Goal: Information Seeking & Learning: Learn about a topic

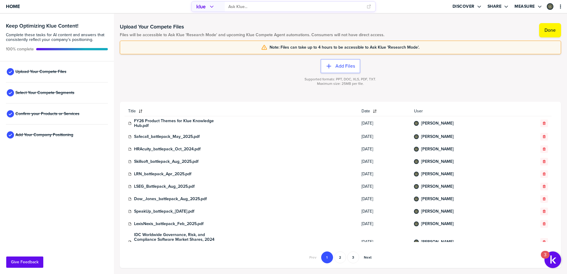
click at [243, 6] on input "primary" at bounding box center [295, 7] width 134 height 10
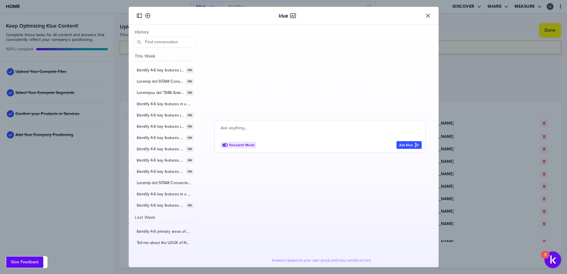
click at [430, 15] on icon "Close" at bounding box center [428, 16] width 6 height 6
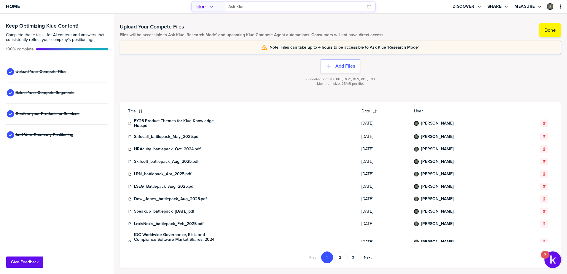
click at [351, 8] on input "primary" at bounding box center [295, 7] width 134 height 10
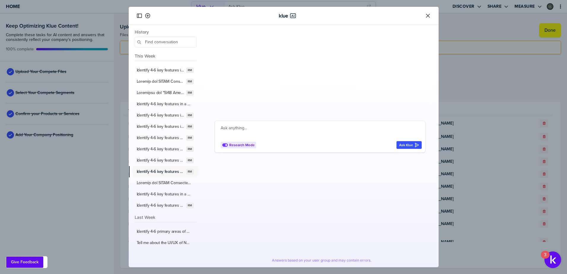
click at [164, 172] on label "Identify 4-6 key features for a SaaS GRC insights and benchmarking capabilities…" at bounding box center [160, 171] width 47 height 5
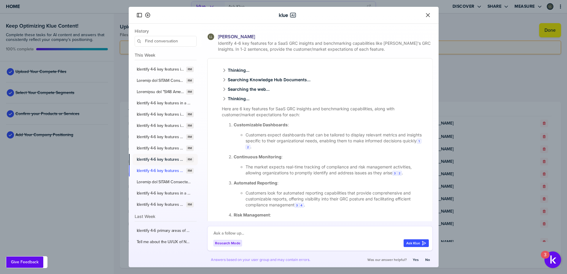
click at [159, 159] on label "Identify 4-6 key features for a SaaS GRC Platform solution like NAVEX's NAVEX O…" at bounding box center [160, 159] width 47 height 5
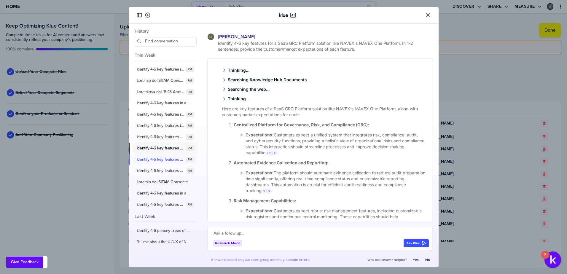
click at [166, 149] on label "Identify 4-6 key features for a SMB whistleblowing solution like NAVEX's Whistl…" at bounding box center [160, 148] width 47 height 5
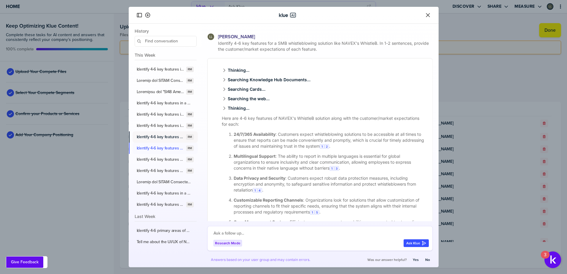
click at [162, 136] on label "Identify 4-6 key features for an integrated risk management software solution, …" at bounding box center [160, 136] width 47 height 5
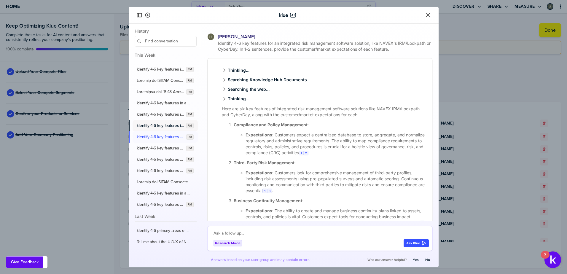
click at [163, 127] on label "Identify 4-6 key features in a compliance training and associated learning mana…" at bounding box center [160, 125] width 47 height 5
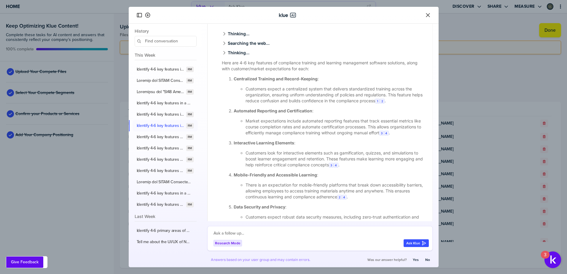
scroll to position [30, 0]
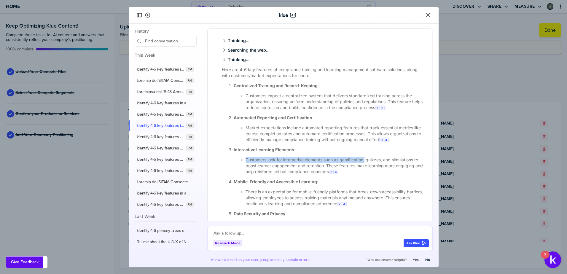
drag, startPoint x: 245, startPoint y: 165, endPoint x: 366, endPoint y: 167, distance: 121.3
click at [366, 167] on li "Customers look for interactive elements such as gamification, quizzes, and simu…" at bounding box center [335, 166] width 180 height 18
click at [341, 166] on li "Customers look for interactive elements such as gamification, quizzes, and simu…" at bounding box center [335, 166] width 180 height 18
drag, startPoint x: 341, startPoint y: 166, endPoint x: 364, endPoint y: 167, distance: 22.8
click at [364, 167] on li "Customers look for interactive elements such as gamification, quizzes, and simu…" at bounding box center [335, 166] width 180 height 18
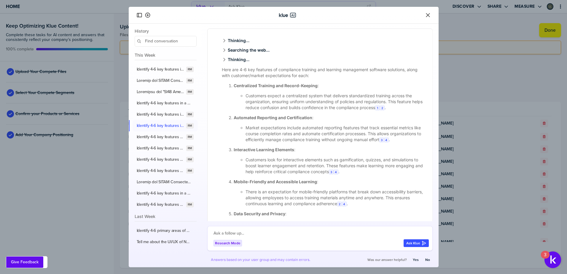
click at [323, 165] on li "Customers look for interactive elements such as gamification, quizzes, and simu…" at bounding box center [335, 166] width 180 height 18
drag, startPoint x: 325, startPoint y: 165, endPoint x: 341, endPoint y: 167, distance: 15.8
click at [341, 167] on li "Customers look for interactive elements such as gamification, quizzes, and simu…" at bounding box center [335, 166] width 180 height 18
click at [336, 138] on li "Market expectations include automated reporting features that track essential m…" at bounding box center [335, 134] width 180 height 18
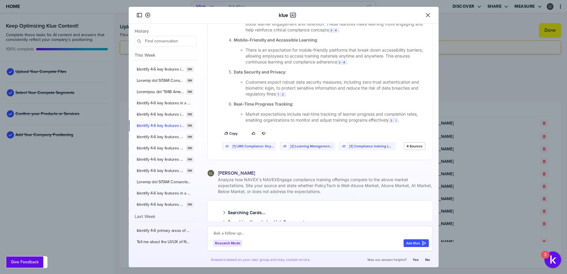
scroll to position [178, 0]
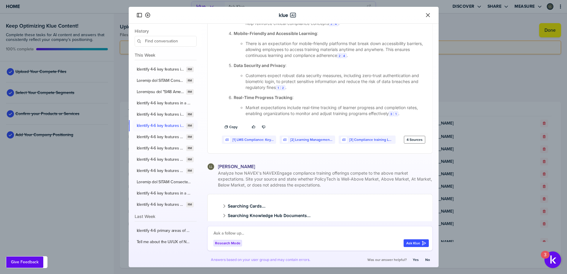
click at [407, 142] on label "4 Sources" at bounding box center [414, 139] width 16 height 5
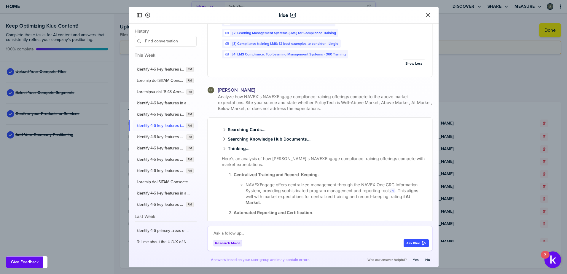
scroll to position [296, 0]
drag, startPoint x: 315, startPoint y: 107, endPoint x: 336, endPoint y: 108, distance: 21.1
click at [336, 108] on span "Analyze how NAVEX's NAVEXEngage compliance training offerings compete to the ab…" at bounding box center [325, 101] width 216 height 18
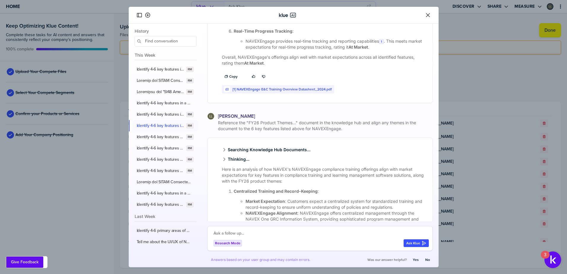
scroll to position [623, 0]
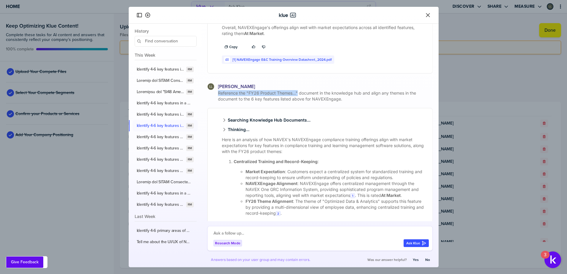
drag, startPoint x: 218, startPoint y: 106, endPoint x: 297, endPoint y: 103, distance: 79.5
click at [297, 102] on span "Reference the "FY26 Product Themes..." document in the knowledge hub and align …" at bounding box center [325, 96] width 216 height 12
click at [243, 102] on span "Reference the "FY26 Product Themes..." document in the knowledge hub and align …" at bounding box center [325, 96] width 216 height 12
click at [248, 102] on span "Reference the "FY26 Product Themes..." document in the knowledge hub and align …" at bounding box center [325, 96] width 216 height 12
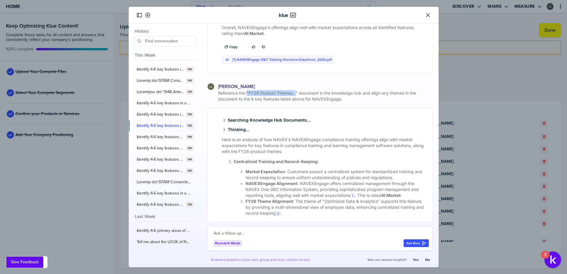
drag, startPoint x: 247, startPoint y: 104, endPoint x: 295, endPoint y: 106, distance: 48.1
click at [295, 102] on span "Reference the "FY26 Product Themes..." document in the knowledge hub and align …" at bounding box center [325, 96] width 216 height 12
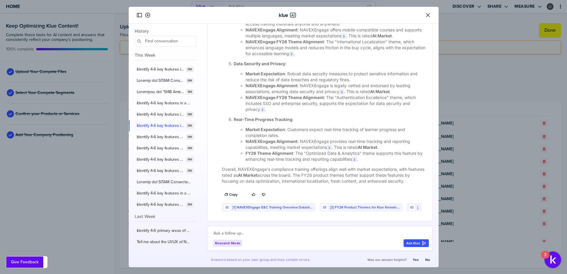
scroll to position [961, 0]
click at [410, 209] on icon at bounding box center [412, 207] width 4 height 4
click at [417, 208] on link "[3]" at bounding box center [418, 207] width 2 height 4
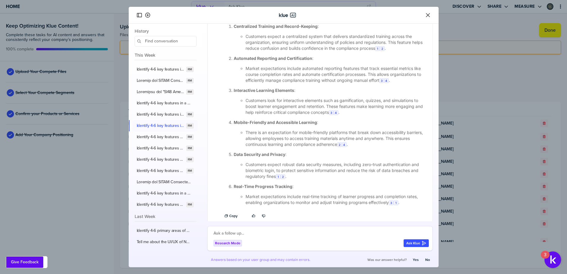
scroll to position [208, 0]
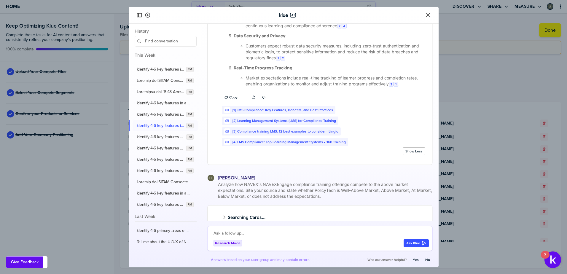
click at [428, 16] on icon "Close" at bounding box center [428, 15] width 4 height 4
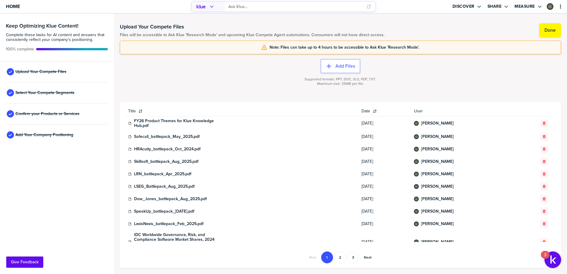
click at [213, 6] on icon "primary" at bounding box center [212, 7] width 4 height 2
click at [235, 7] on input "primary" at bounding box center [295, 7] width 134 height 10
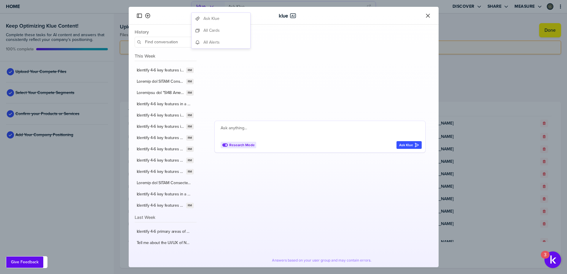
click at [353, 17] on div at bounding box center [284, 15] width 296 height 9
click at [164, 125] on label "Identify 4-6 key features in a compliance training and associated learning mana…" at bounding box center [160, 126] width 47 height 5
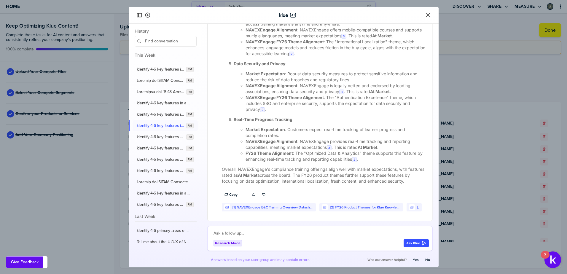
scroll to position [920, 0]
click at [157, 160] on label "Identify 4-6 key features for a SaaS GRC Platform solution like NAVEX's NAVEX O…" at bounding box center [160, 159] width 47 height 5
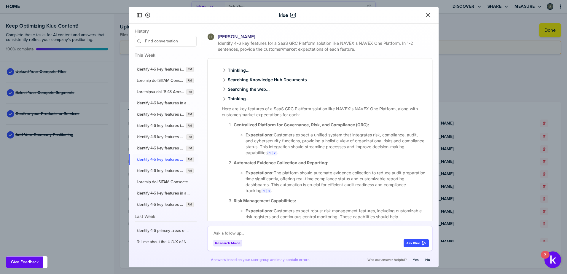
click at [428, 16] on icon "Close" at bounding box center [428, 15] width 4 height 4
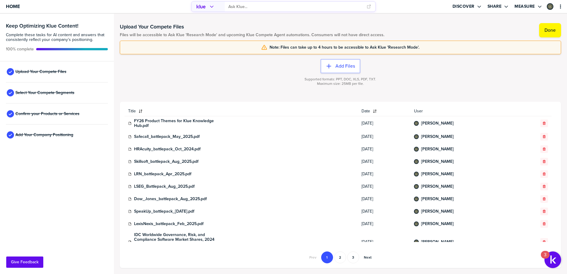
click at [234, 9] on input "primary" at bounding box center [295, 7] width 134 height 10
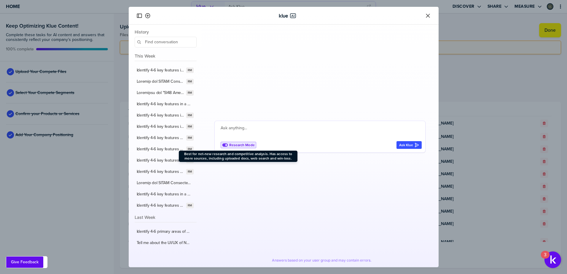
click at [226, 145] on icon at bounding box center [225, 145] width 6 height 6
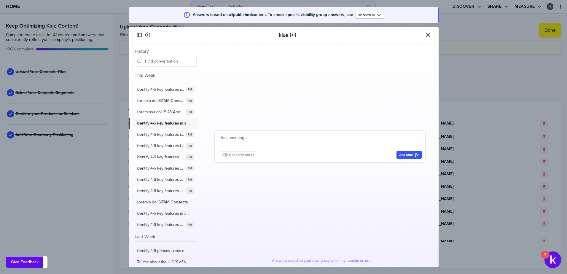
click at [165, 124] on label "Identify 4-6 key features in a third-party screening and assessment risk manage…" at bounding box center [164, 123] width 55 height 5
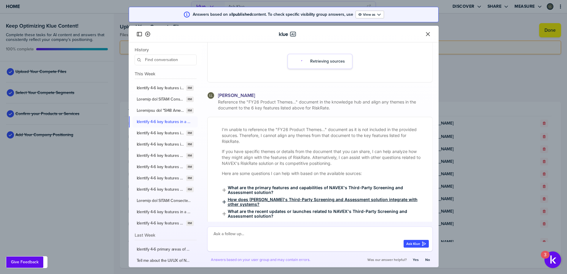
scroll to position [223, 0]
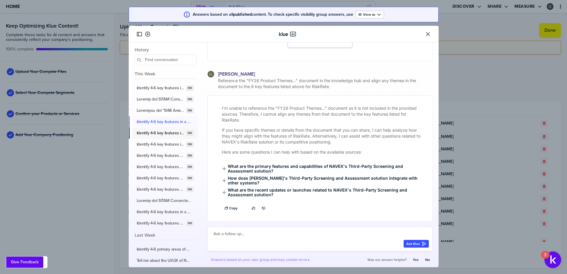
click at [166, 134] on label "Identify 4-6 key features in a policy and procedure management software solutio…" at bounding box center [160, 132] width 47 height 5
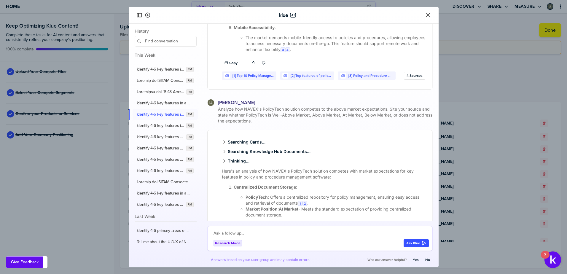
scroll to position [267, 0]
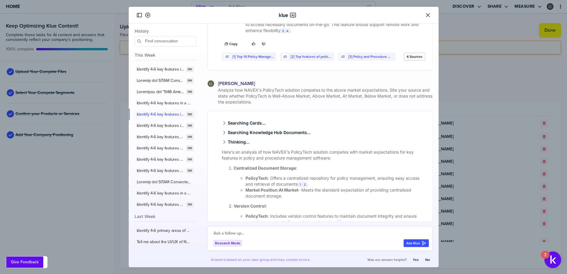
click at [429, 15] on icon "Close" at bounding box center [428, 15] width 6 height 6
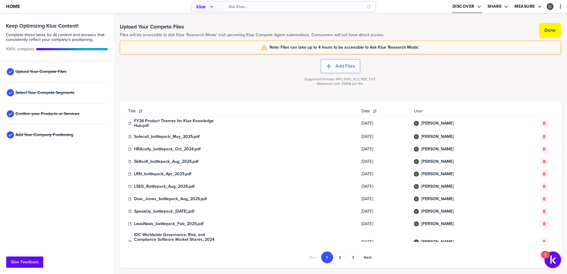
click at [480, 7] on icon "Open Drop" at bounding box center [479, 6] width 5 height 5
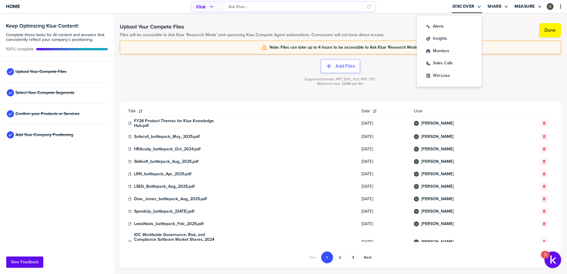
click at [237, 4] on input "primary" at bounding box center [295, 7] width 134 height 10
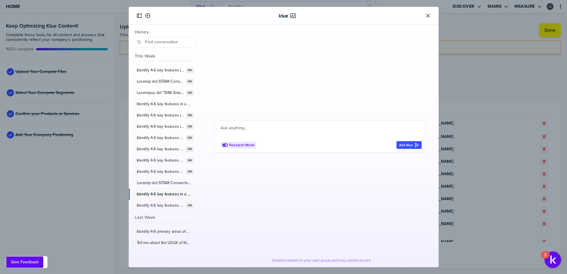
click at [151, 196] on label "Identify 4-6 key features in a whistleblowing/incident management software solu…" at bounding box center [164, 194] width 55 height 5
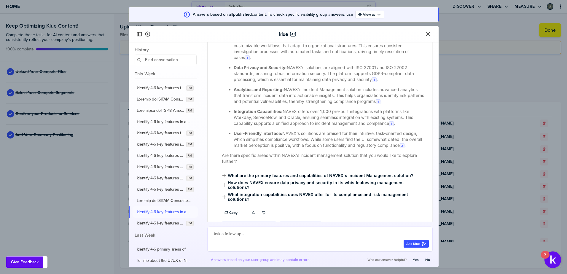
scroll to position [183, 0]
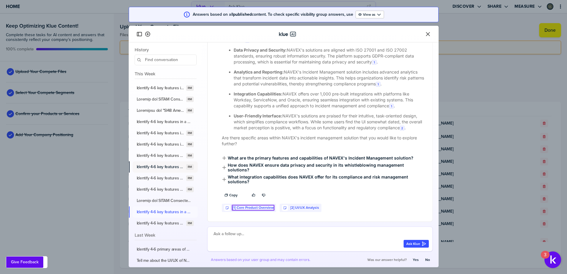
drag, startPoint x: 162, startPoint y: 179, endPoint x: 186, endPoint y: 172, distance: 25.1
click at [162, 179] on label "Identify 4-6 key features for a SaaS GRC Platform solution like NAVEX's NAVEX O…" at bounding box center [160, 178] width 47 height 5
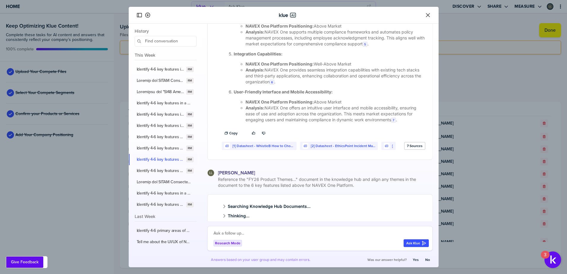
scroll to position [573, 0]
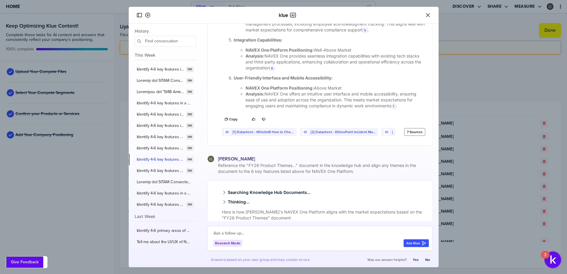
click at [409, 132] on label "7 Sources" at bounding box center [415, 132] width 16 height 5
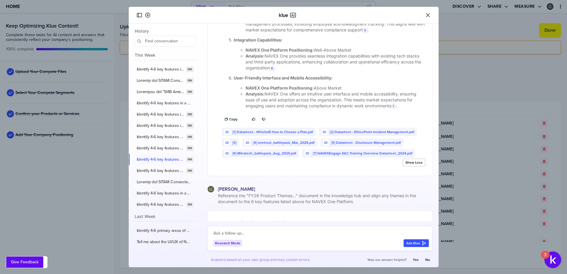
click at [162, 147] on label "Identify 4-6 key features for a SMB whistleblowing solution like NAVEX's Whistl…" at bounding box center [160, 148] width 47 height 5
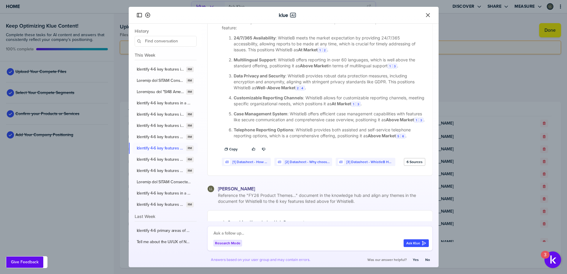
scroll to position [356, 0]
click at [414, 164] on label "6 Sources" at bounding box center [414, 161] width 16 height 5
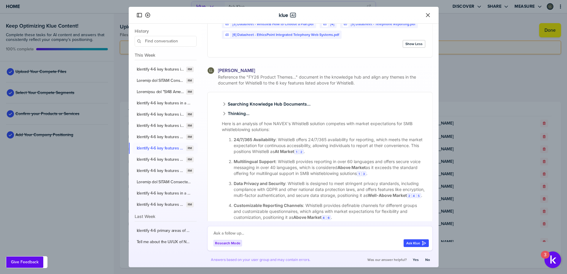
scroll to position [237, 0]
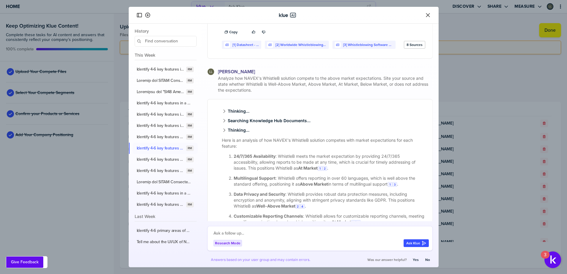
click at [428, 15] on icon "Close" at bounding box center [428, 15] width 6 height 6
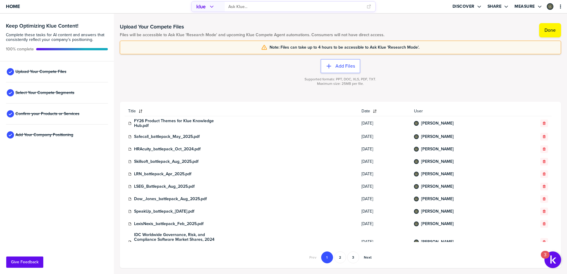
click at [244, 7] on input "primary" at bounding box center [295, 7] width 134 height 10
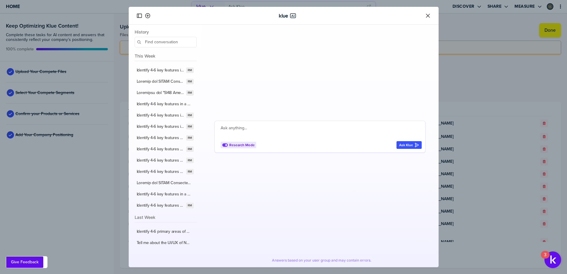
click at [429, 16] on icon "Close" at bounding box center [428, 16] width 4 height 4
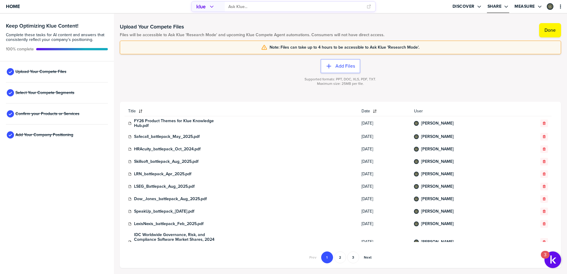
click at [508, 7] on icon "Open Drop" at bounding box center [506, 6] width 5 height 5
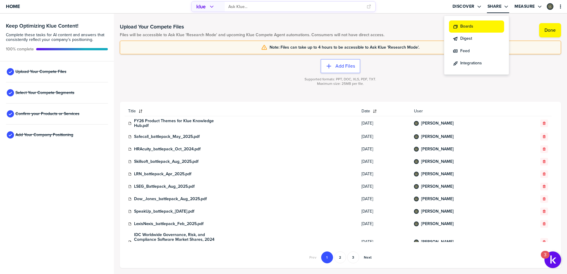
click at [462, 28] on label "Boards" at bounding box center [466, 26] width 13 height 6
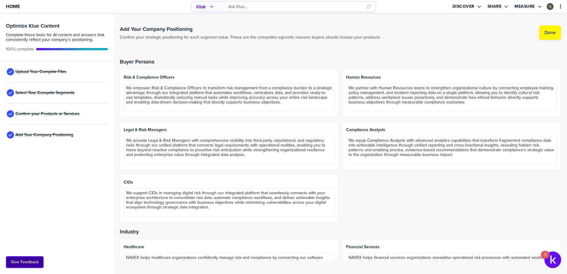
click at [27, 264] on button "Give Feedback" at bounding box center [24, 261] width 37 height 11
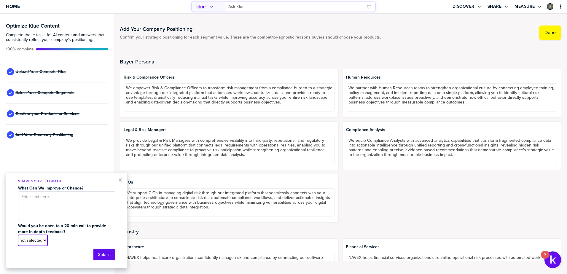
click at [44, 240] on select "not selected Yes No" at bounding box center [32, 240] width 29 height 10
click at [67, 240] on div "not selected Yes No" at bounding box center [66, 240] width 97 height 11
click at [37, 216] on textarea at bounding box center [66, 206] width 97 height 30
click at [121, 178] on button "×" at bounding box center [120, 179] width 4 height 7
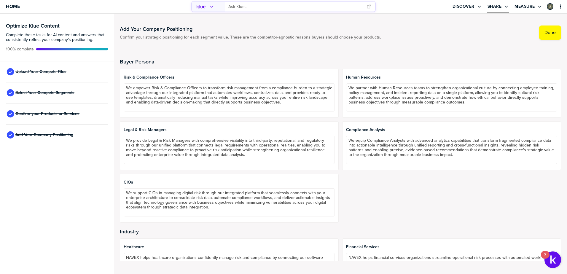
click at [508, 7] on icon "Open Drop" at bounding box center [506, 6] width 5 height 5
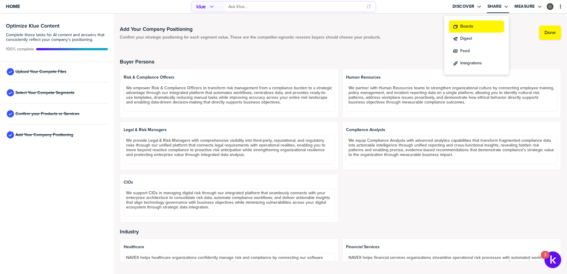
click at [457, 24] on icon "share:dashboard" at bounding box center [455, 26] width 5 height 5
